Goal: Transaction & Acquisition: Download file/media

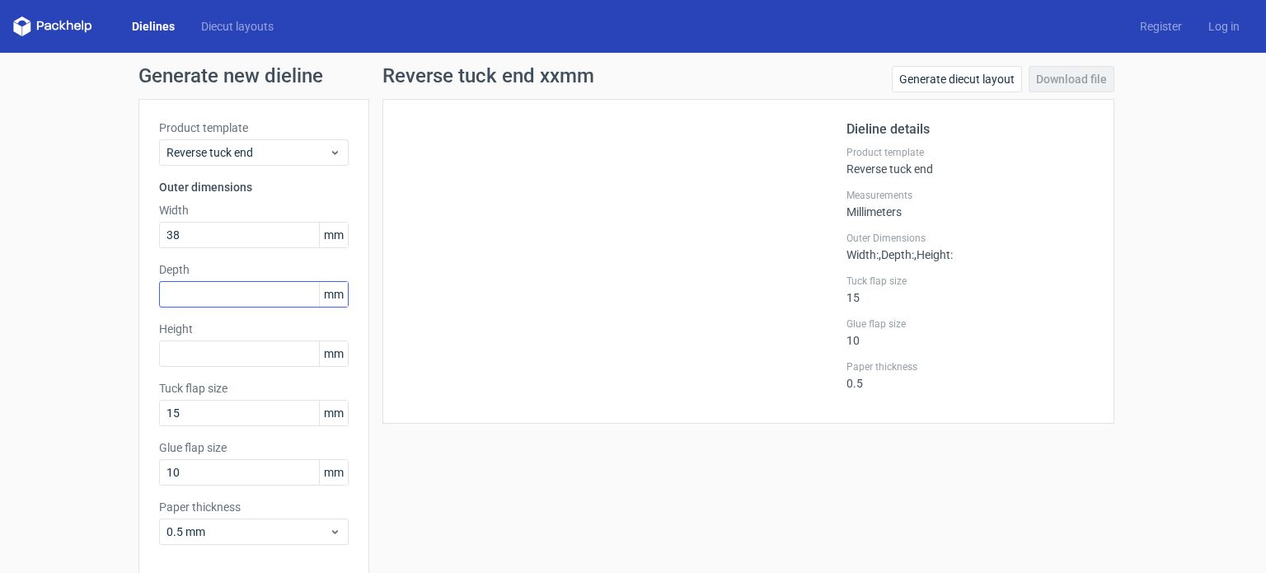
type input "38"
click at [226, 293] on input "text" at bounding box center [254, 294] width 190 height 26
type input "32"
click at [182, 348] on input "text" at bounding box center [254, 353] width 190 height 26
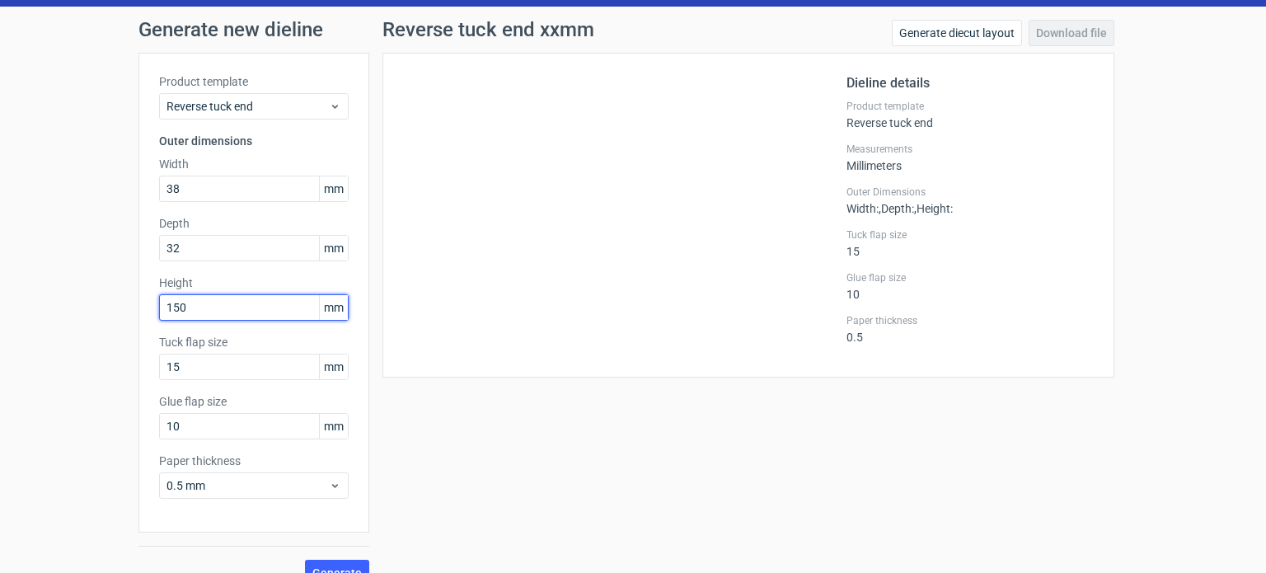
scroll to position [72, 0]
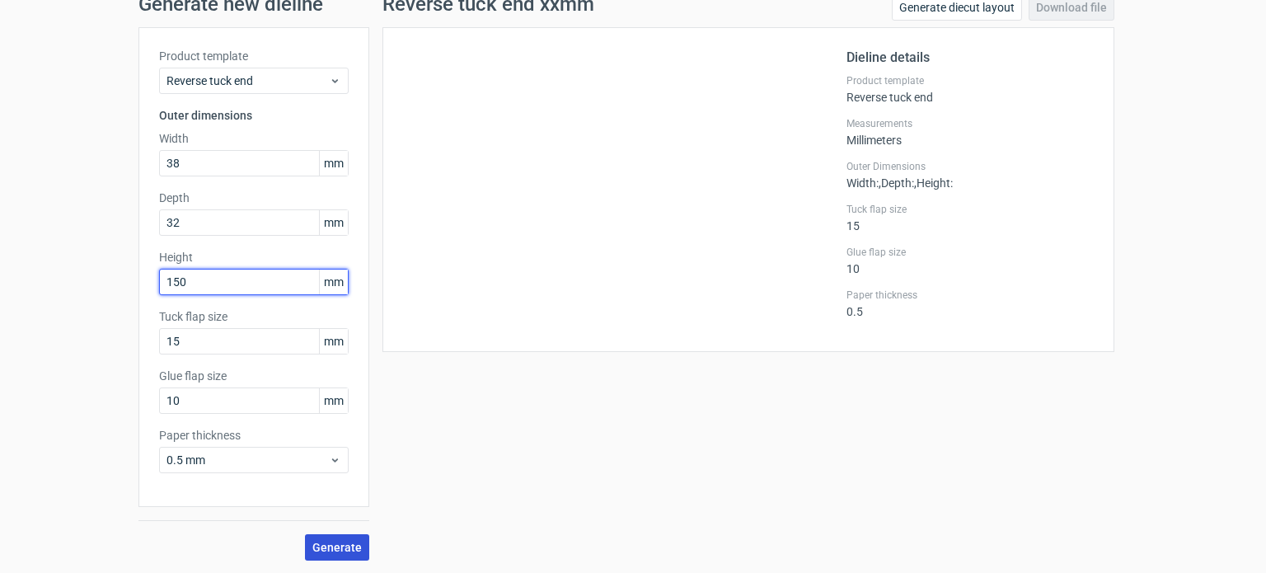
type input "150"
click at [333, 542] on span "Generate" at bounding box center [336, 548] width 49 height 12
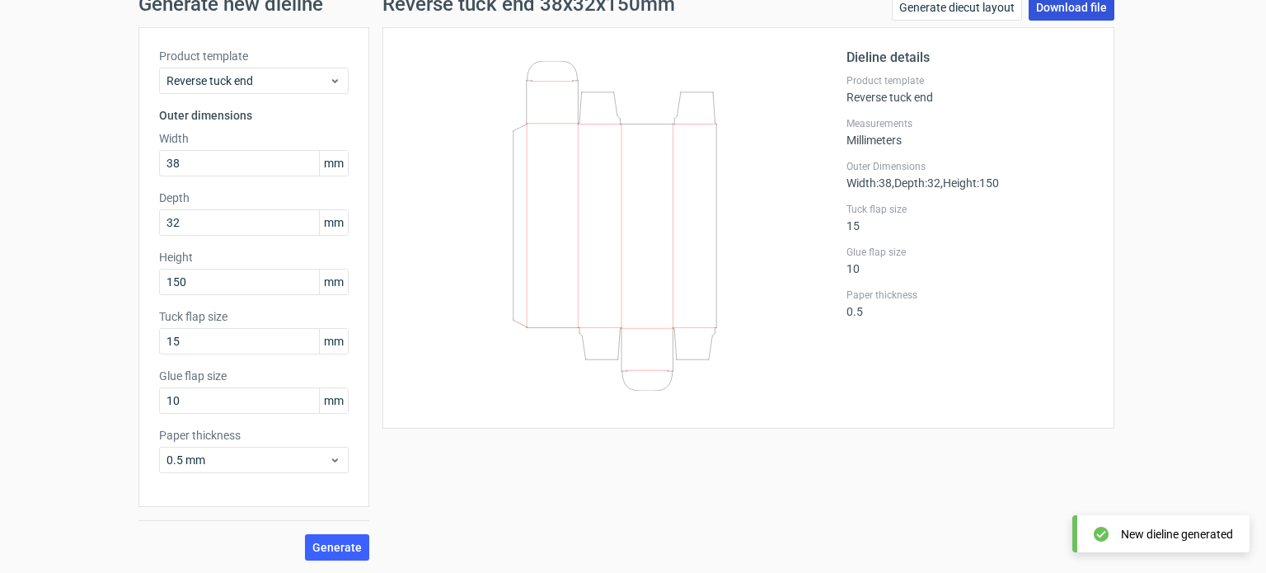
click at [1046, 12] on link "Download file" at bounding box center [1072, 7] width 86 height 26
click at [1161, 213] on div "Generate new dieline Product template Reverse tuck end Outer dimensions Width 3…" at bounding box center [633, 277] width 1266 height 593
